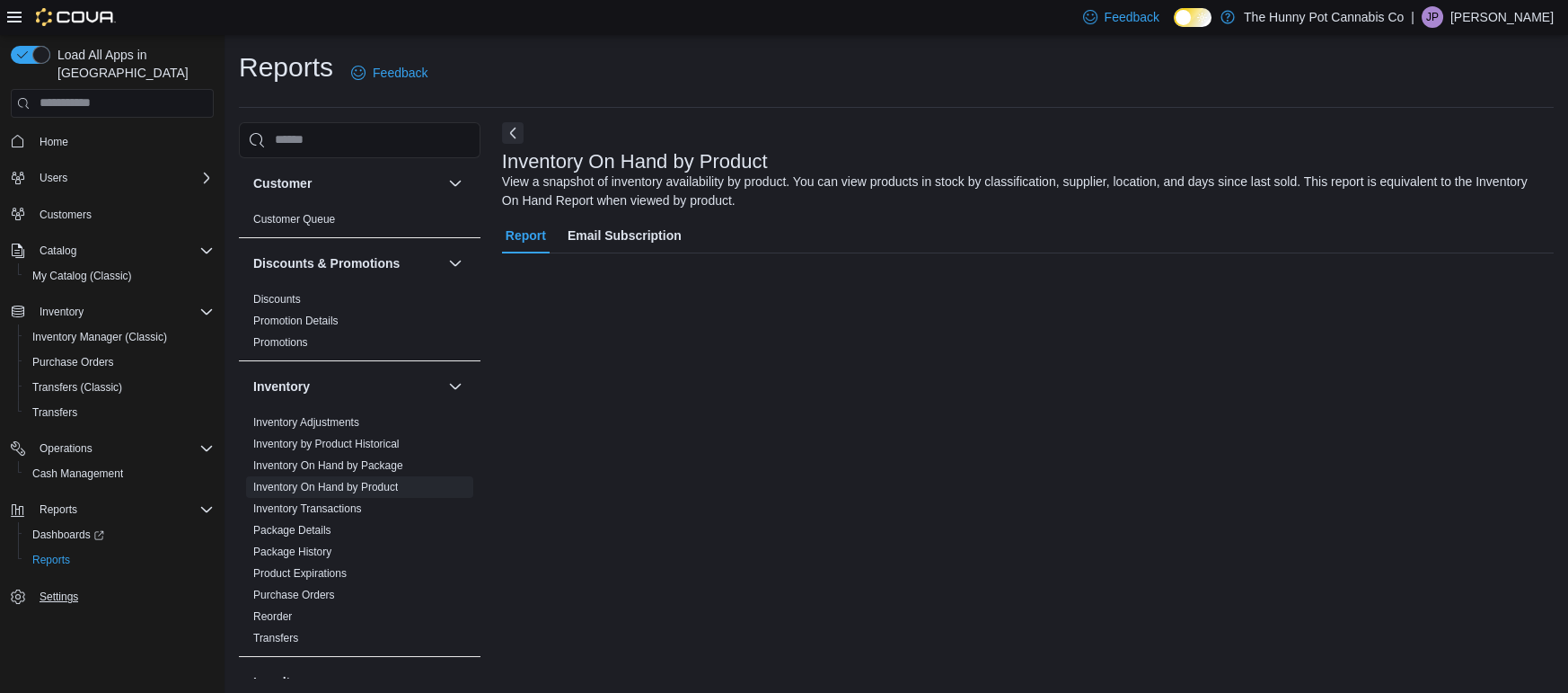
scroll to position [62, 0]
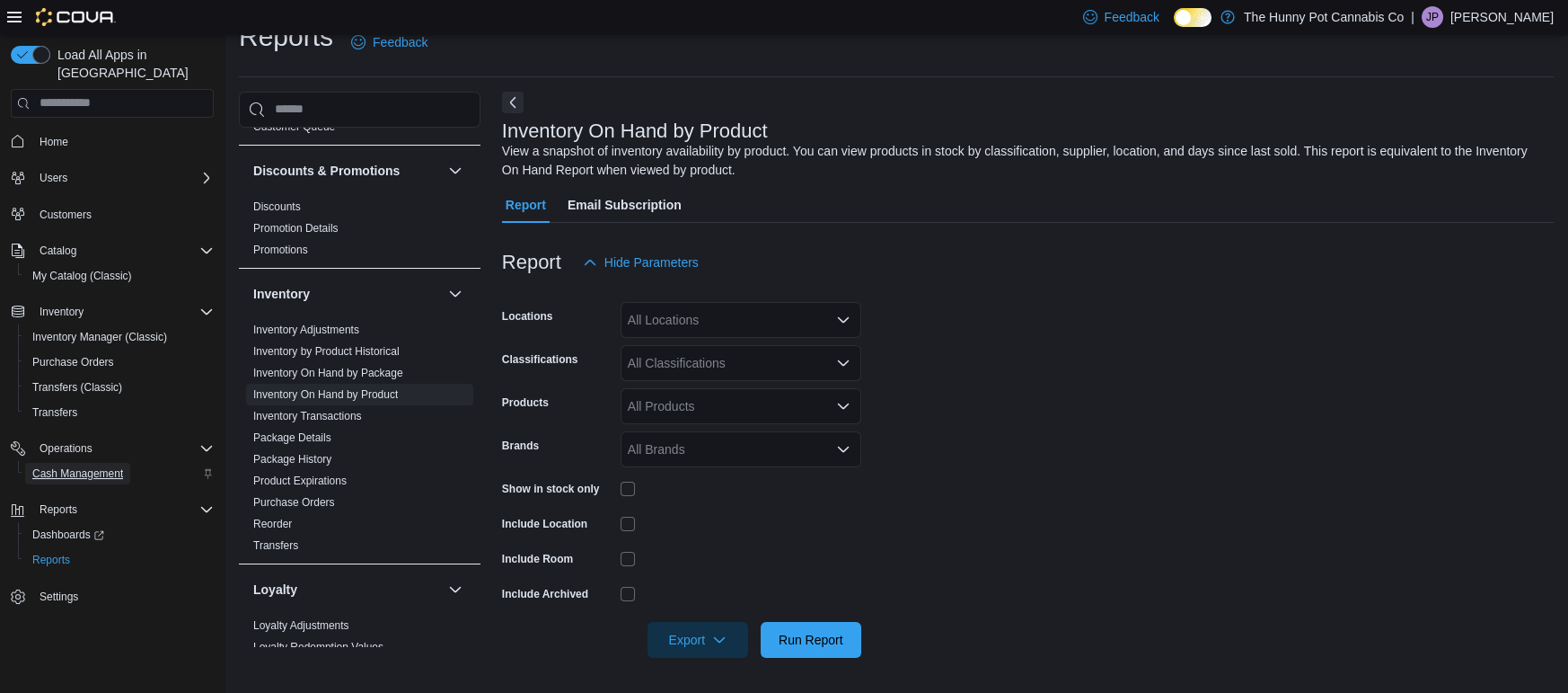
click at [75, 466] on span "Cash Management" at bounding box center [77, 474] width 91 height 14
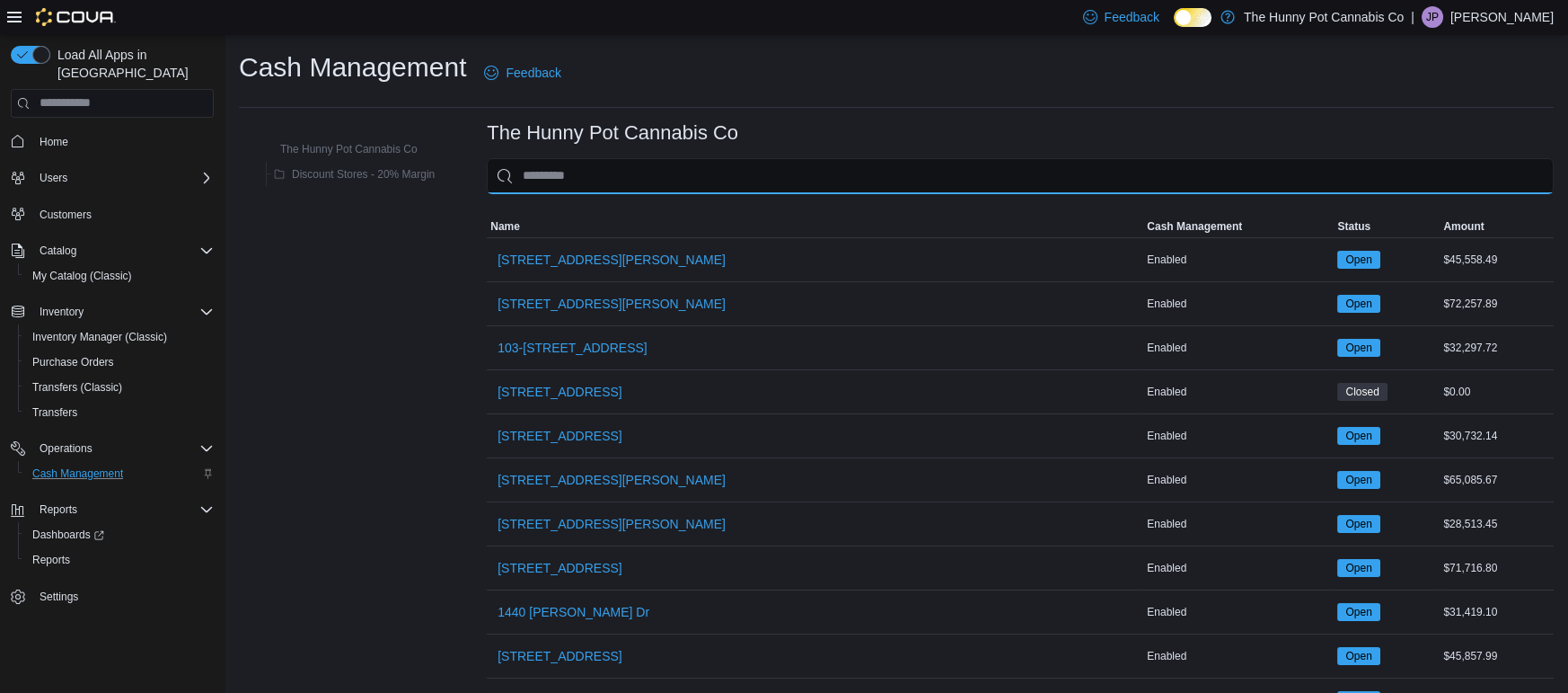
click at [634, 169] on input "This is a search bar. As you type, the results lower in the page will automatic…" at bounding box center [1020, 176] width 1067 height 36
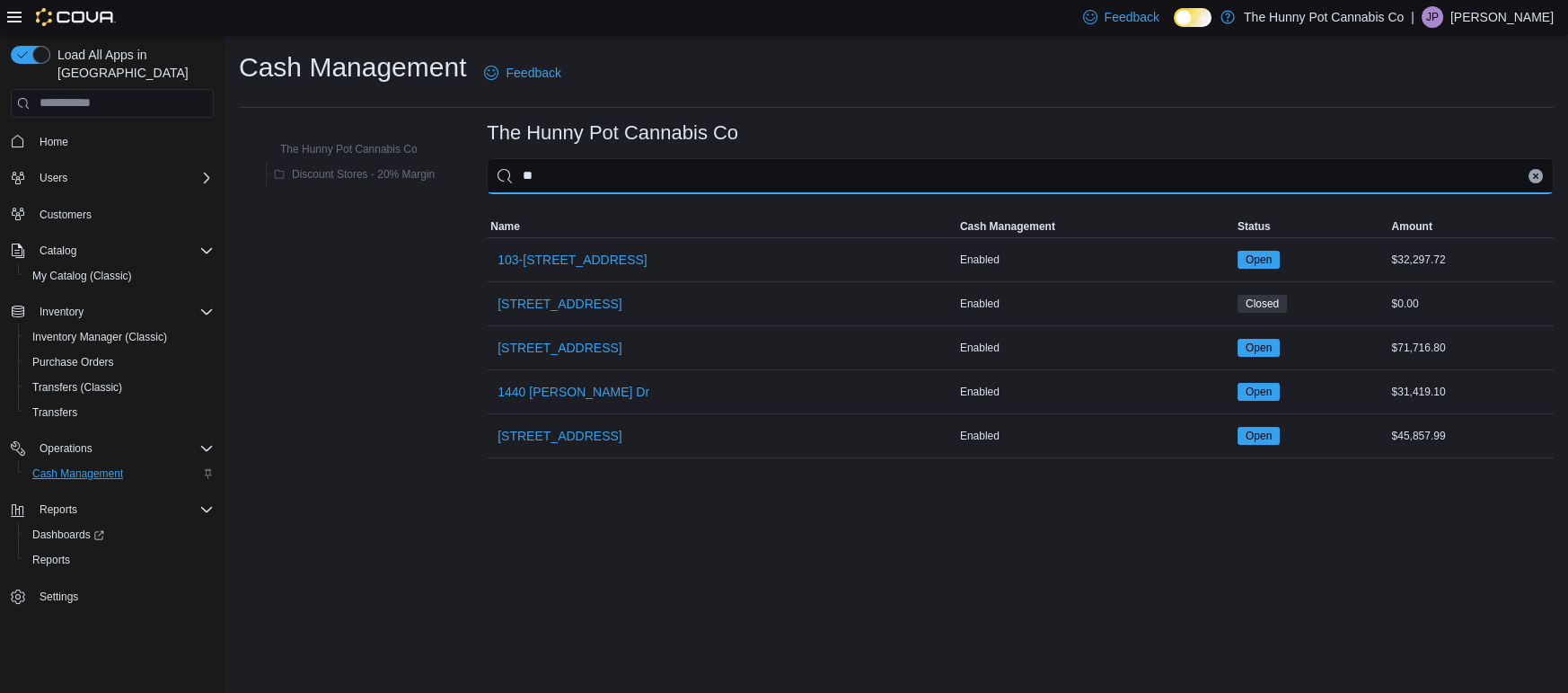
type input "***"
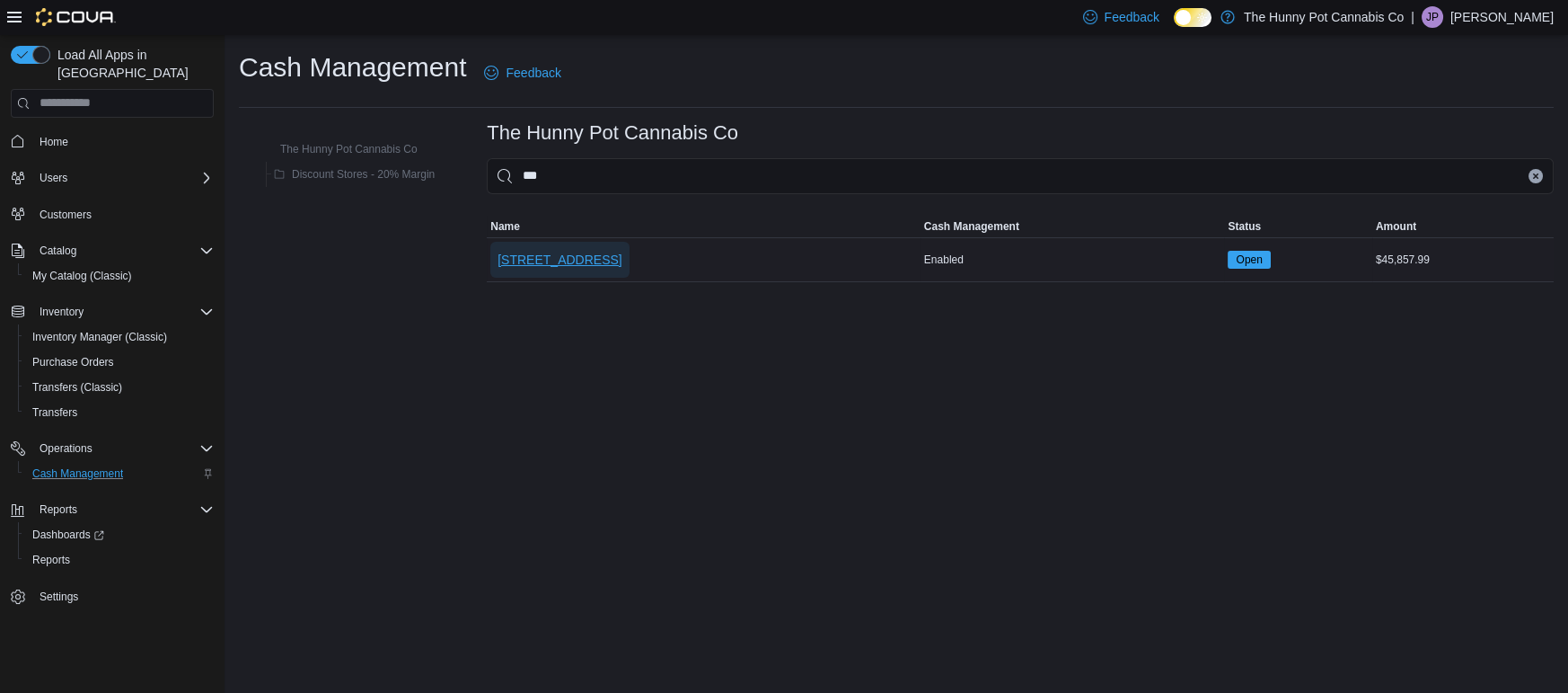
click at [548, 258] on span "[STREET_ADDRESS]" at bounding box center [560, 260] width 124 height 18
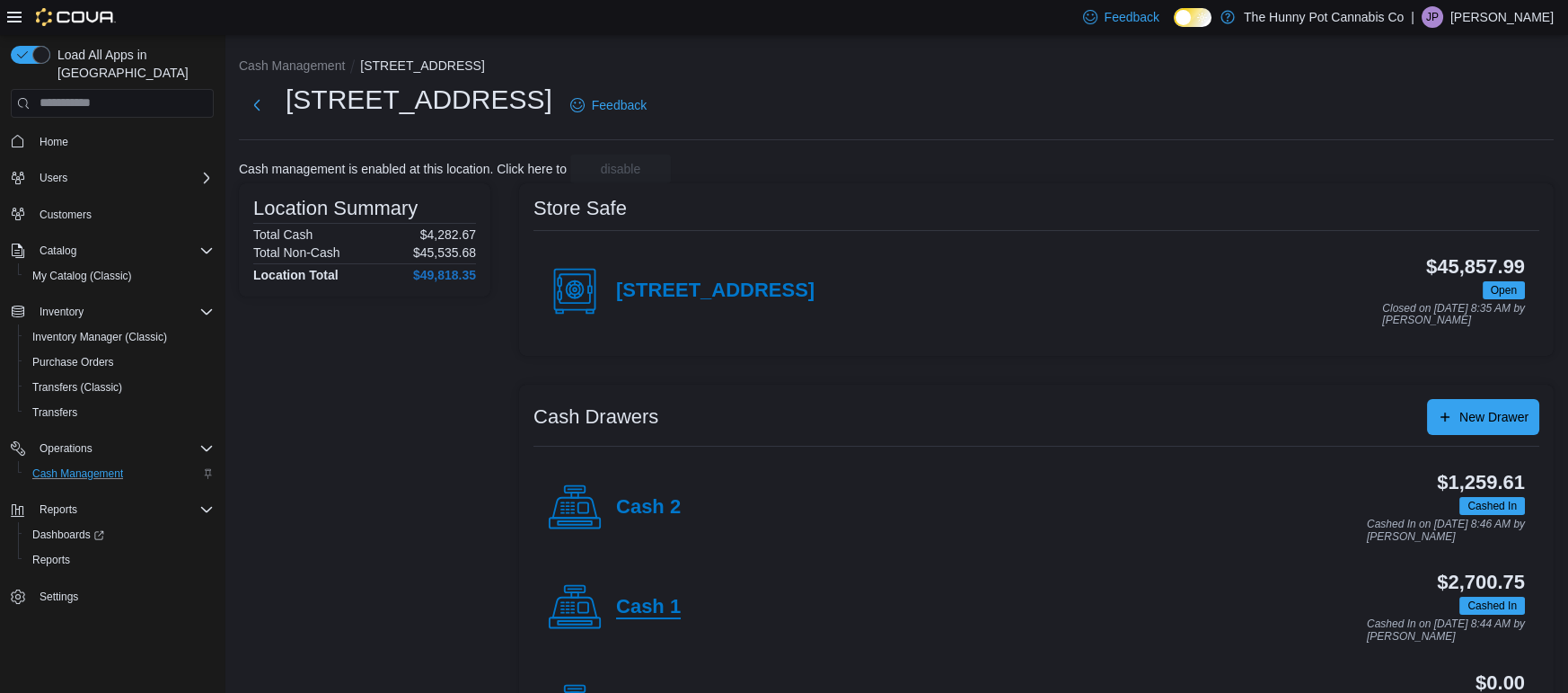
click at [651, 604] on h4 "Cash 1" at bounding box center [649, 608] width 65 height 23
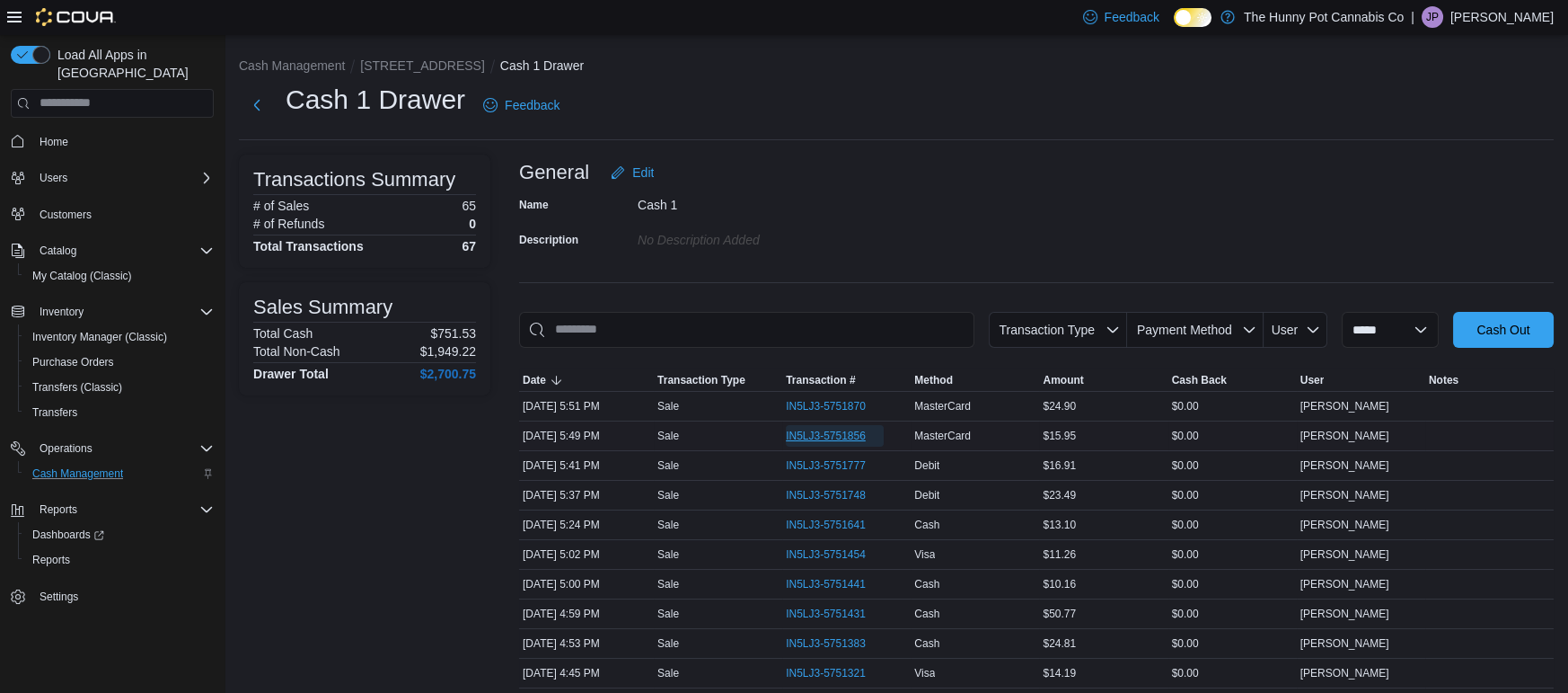
click at [828, 433] on span "IN5LJ3-5751856" at bounding box center [826, 436] width 80 height 14
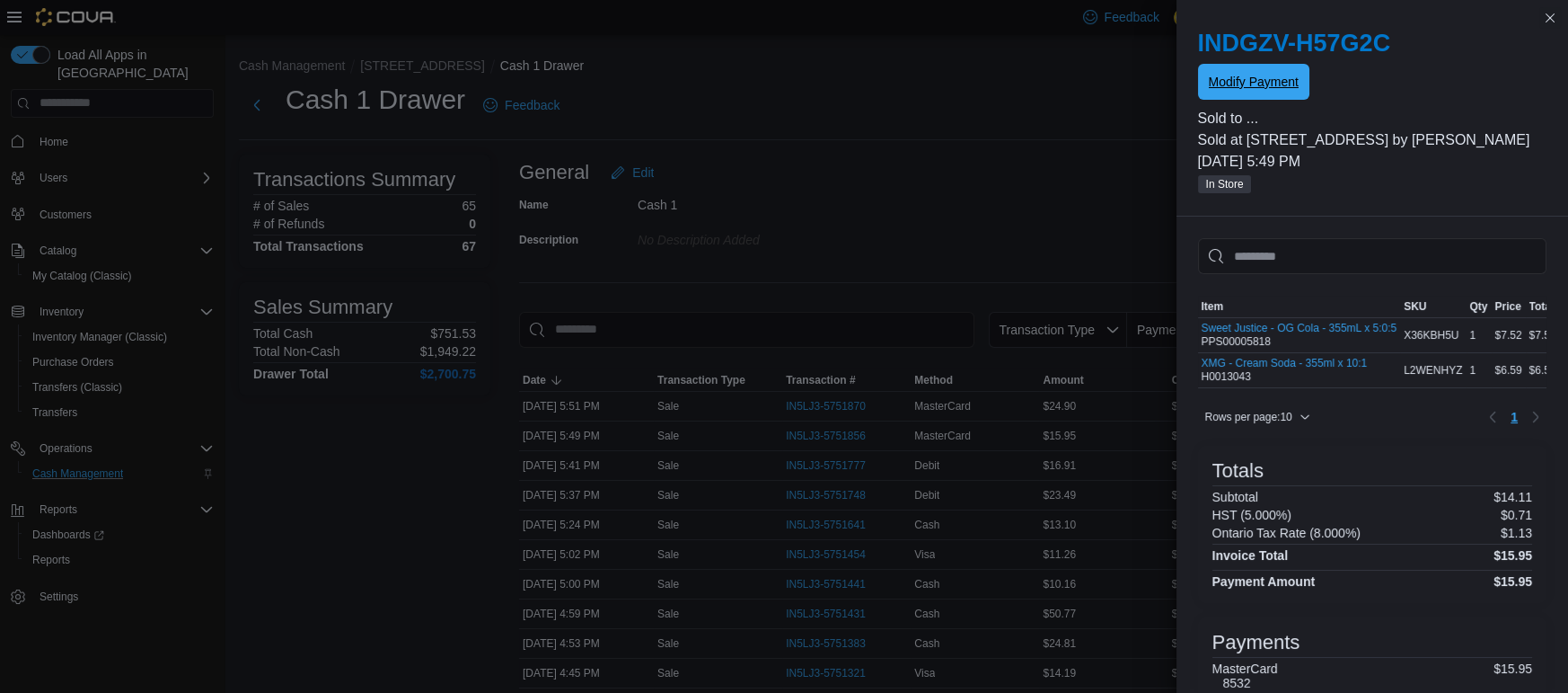
click at [1268, 86] on span "Modify Payment" at bounding box center [1254, 82] width 90 height 18
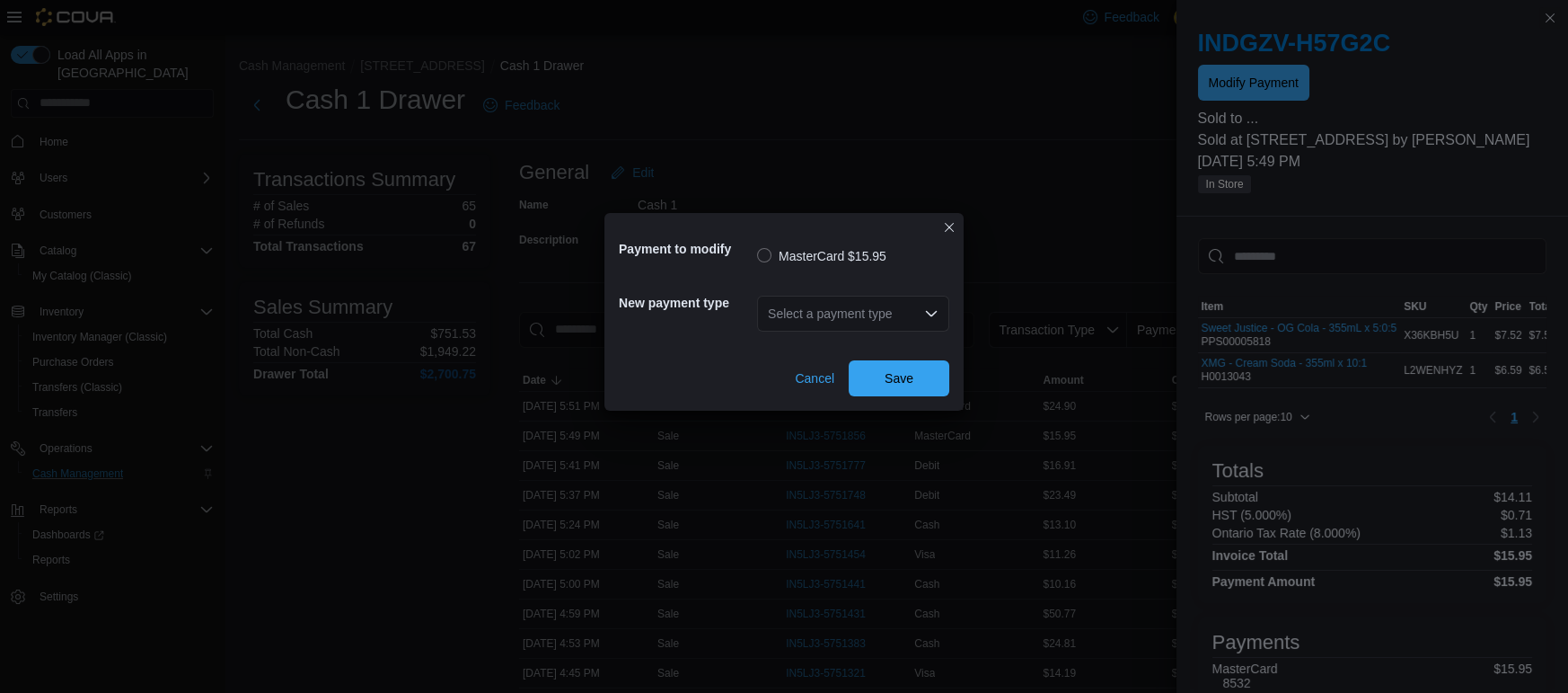
click at [920, 310] on div "Select a payment type" at bounding box center [854, 314] width 192 height 36
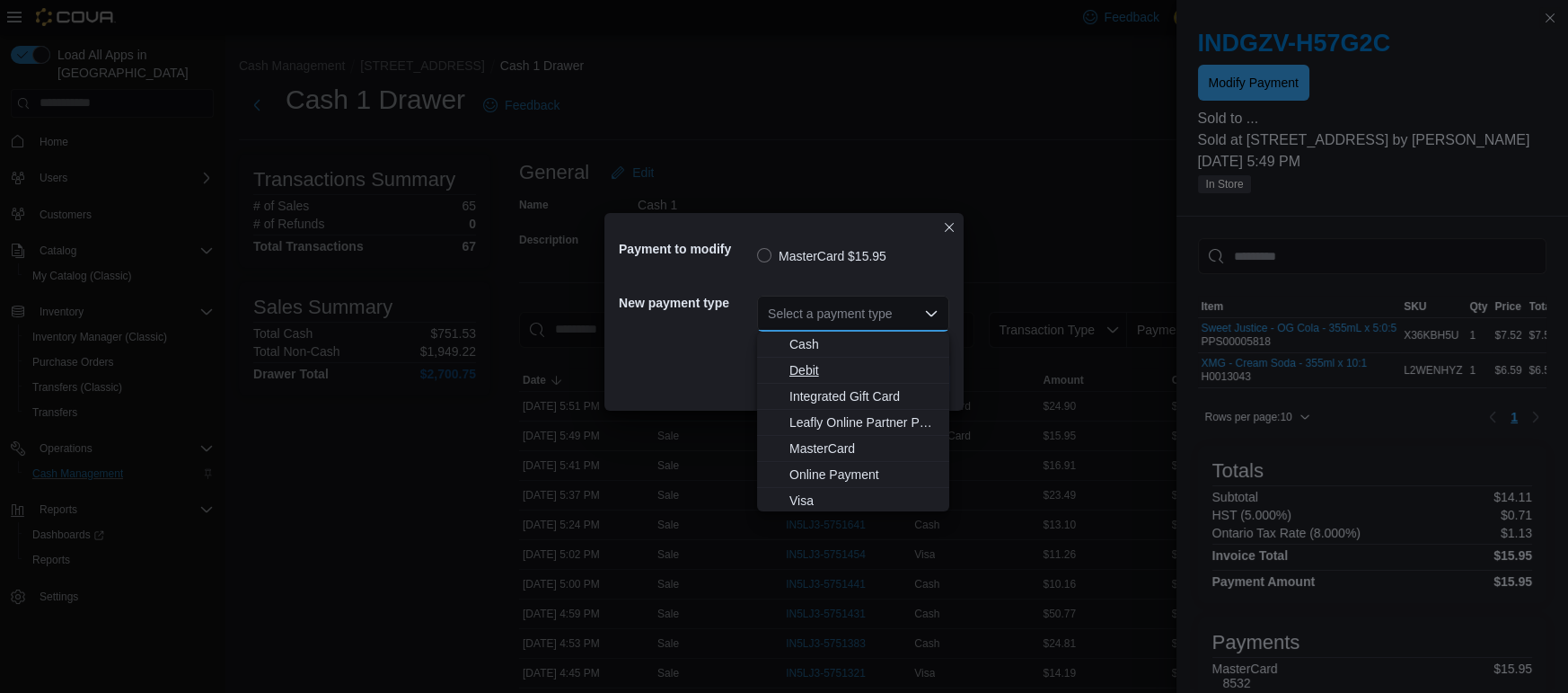
click at [809, 371] on span "Debit" at bounding box center [864, 370] width 149 height 18
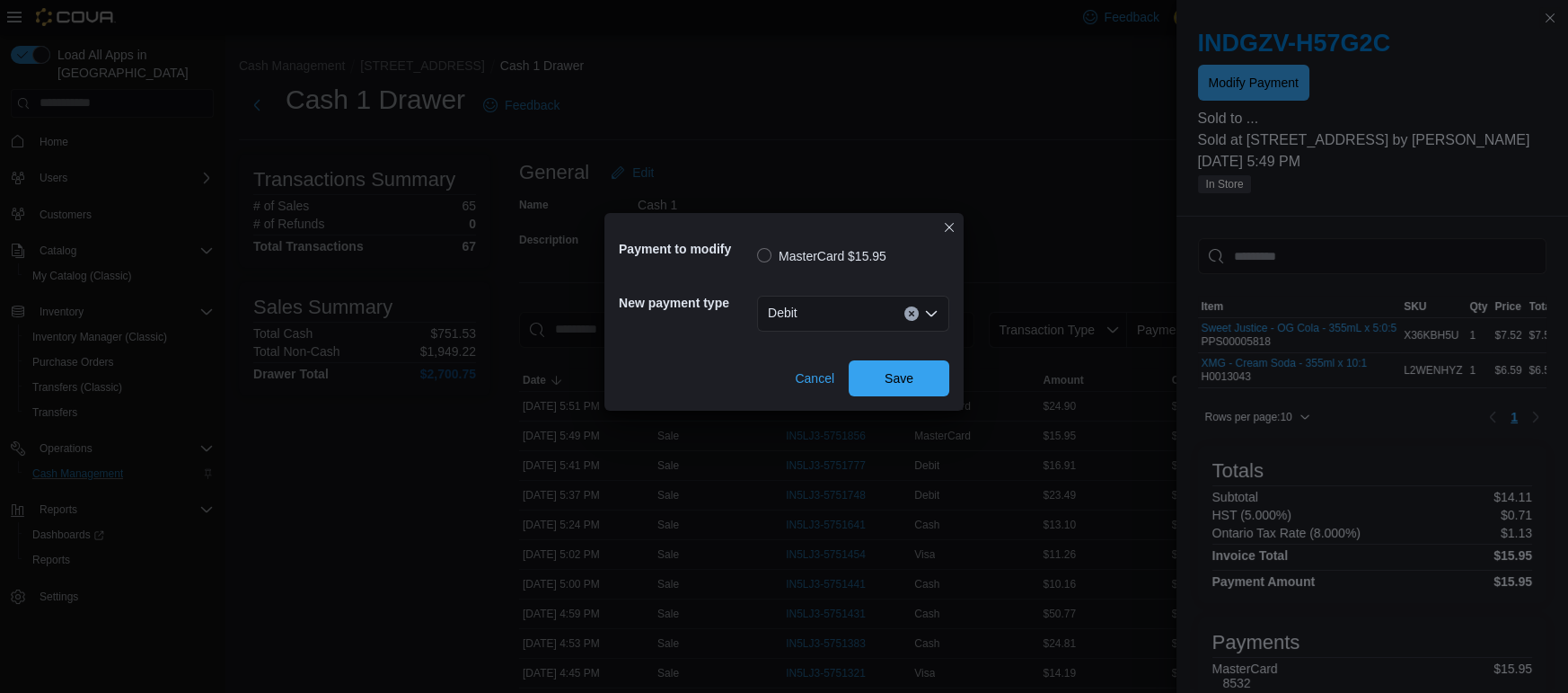
click at [864, 309] on div "Debit Combo box. Selected. Debit. Press Backspace to delete Debit. Combo box in…" at bounding box center [854, 314] width 192 height 36
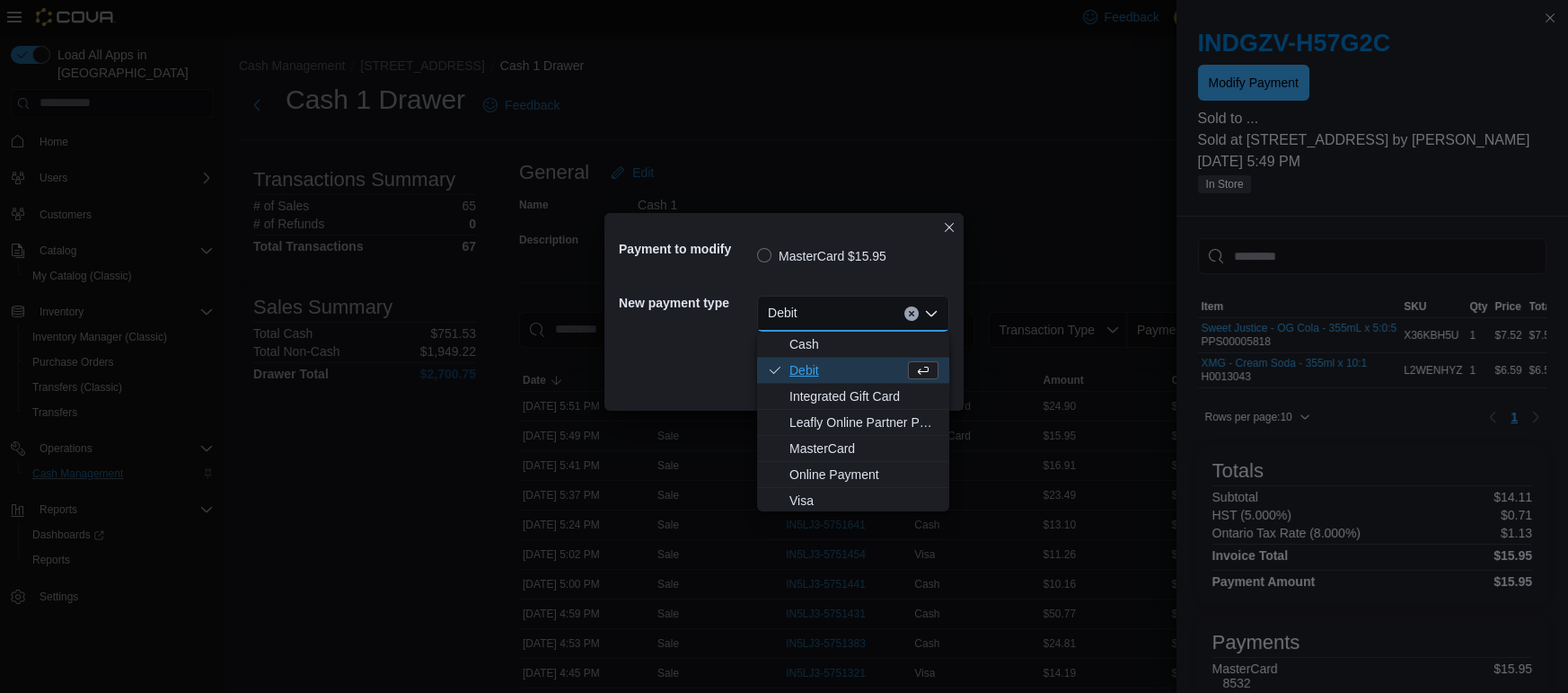
click at [911, 324] on div "Debit Combo box. Selected. Debit. Press Backspace to delete Debit. Combo box in…" at bounding box center [854, 314] width 192 height 36
click at [912, 316] on button "Clear input" at bounding box center [911, 314] width 14 height 14
click at [939, 317] on div "Select a payment type" at bounding box center [854, 314] width 192 height 36
click at [794, 440] on span "MasterCard" at bounding box center [864, 449] width 149 height 18
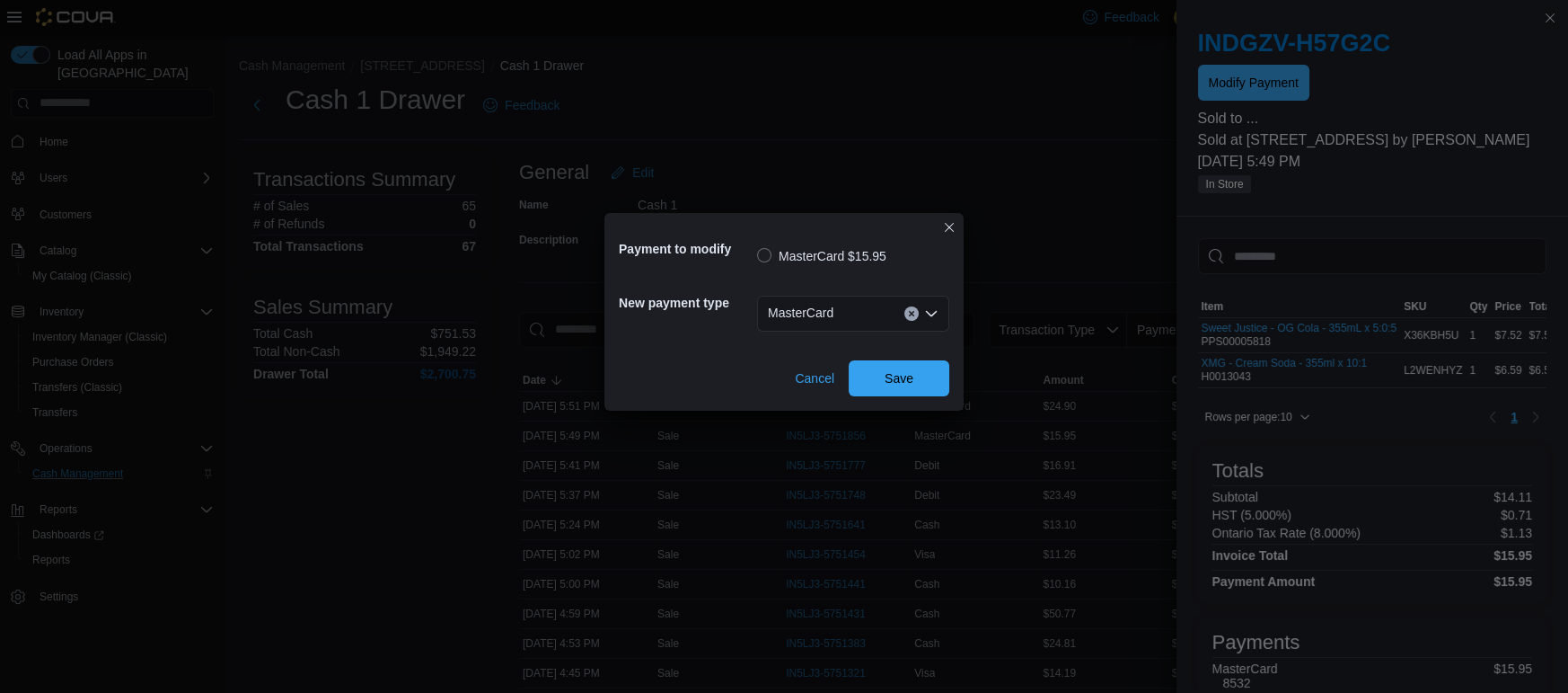
click at [909, 307] on button "Clear input" at bounding box center [911, 314] width 14 height 14
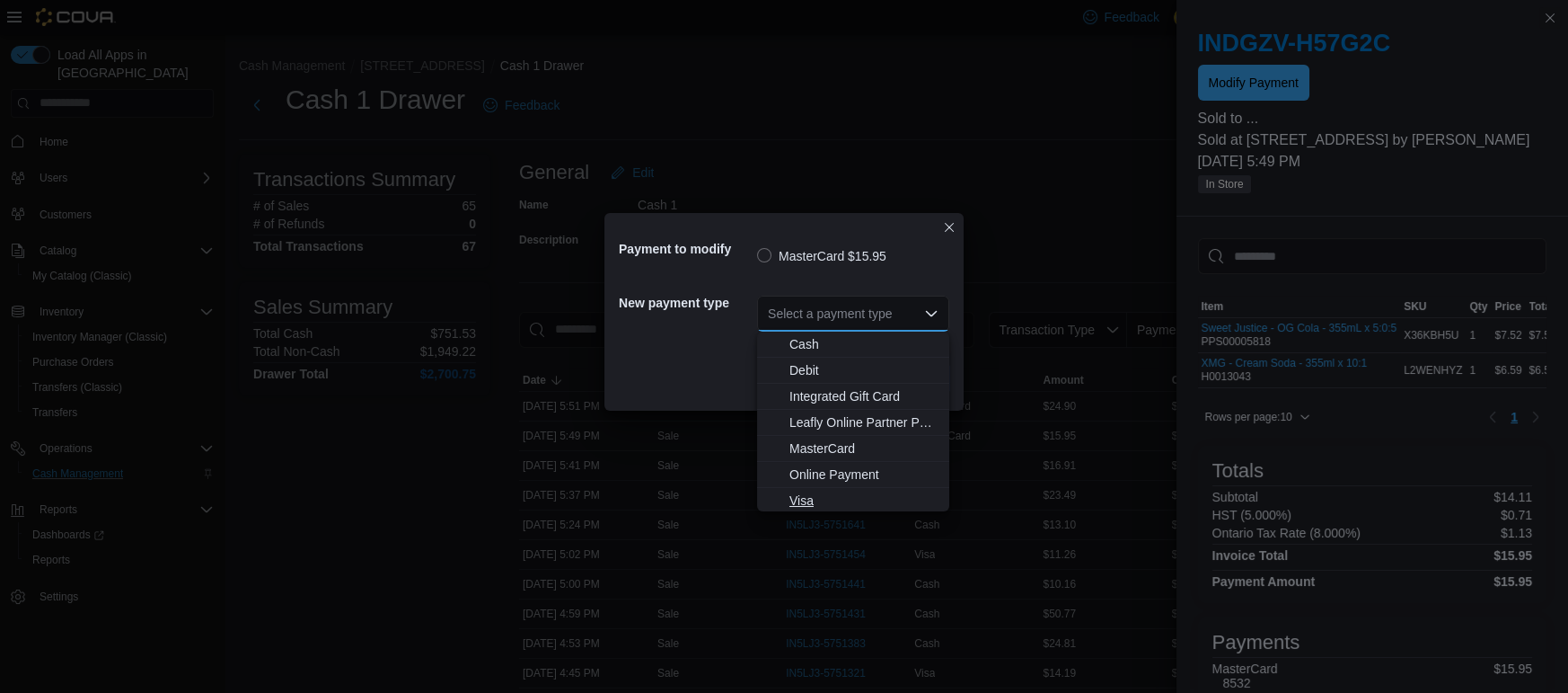
click at [802, 505] on span "Visa" at bounding box center [864, 501] width 149 height 18
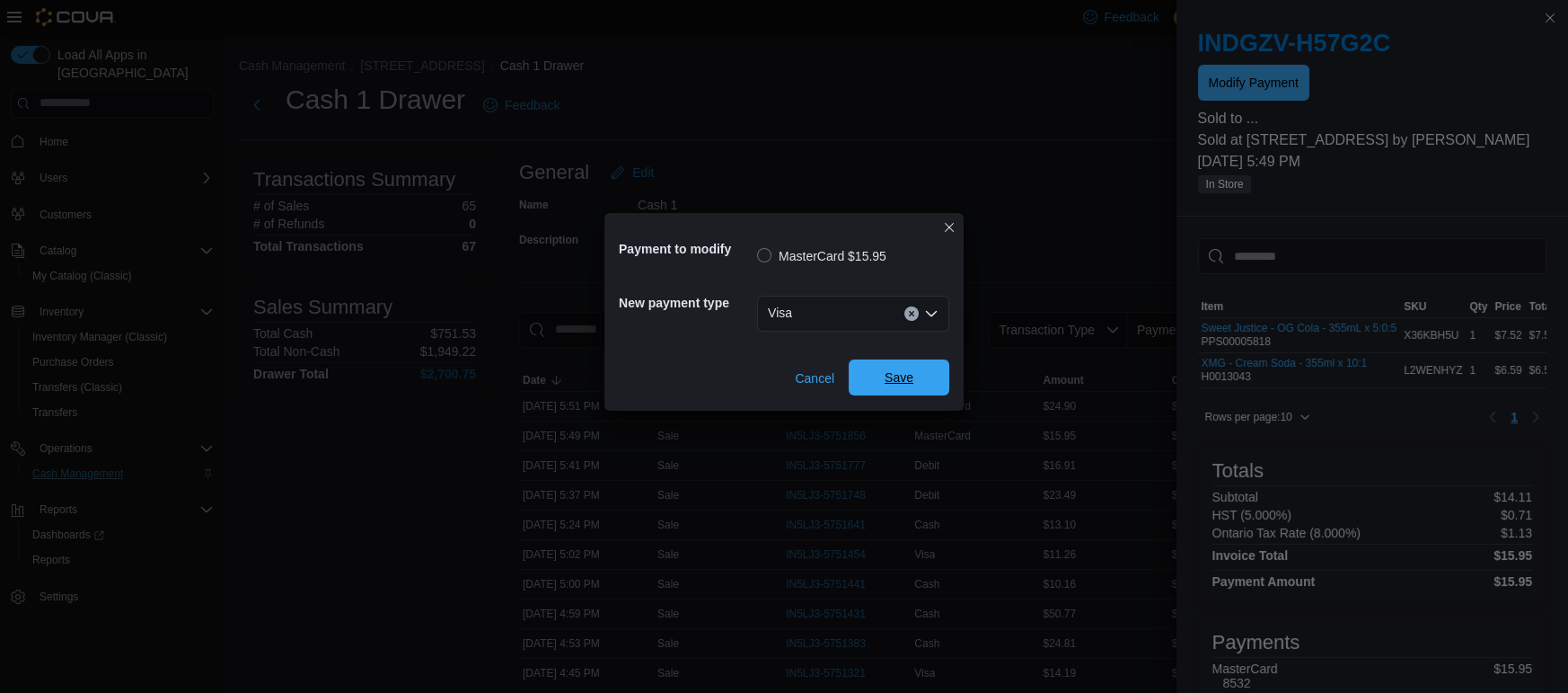
click at [917, 391] on span "Save" at bounding box center [899, 378] width 79 height 36
